Goal: Information Seeking & Learning: Find specific page/section

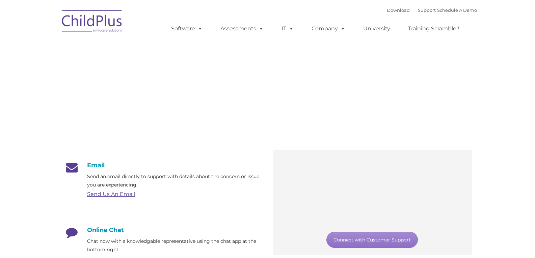
type input ""
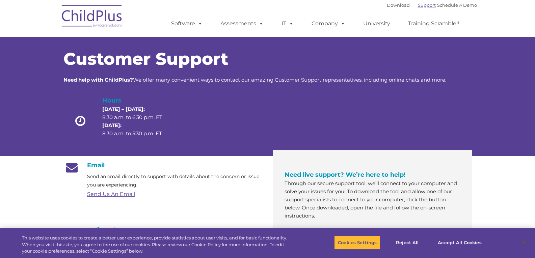
click at [418, 6] on link "Support" at bounding box center [427, 4] width 18 height 5
